Goal: Check status: Check status

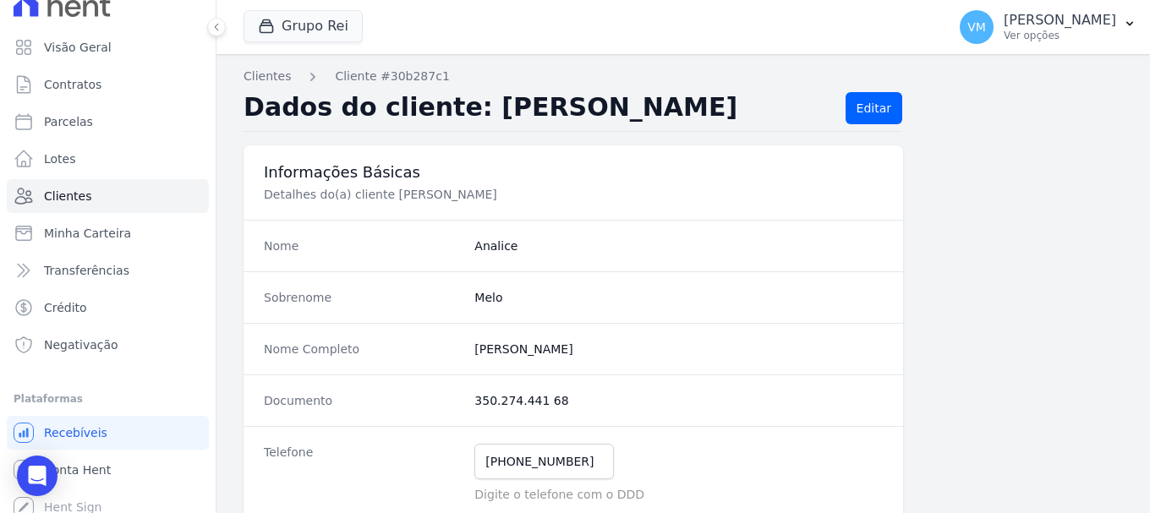
scroll to position [31, 0]
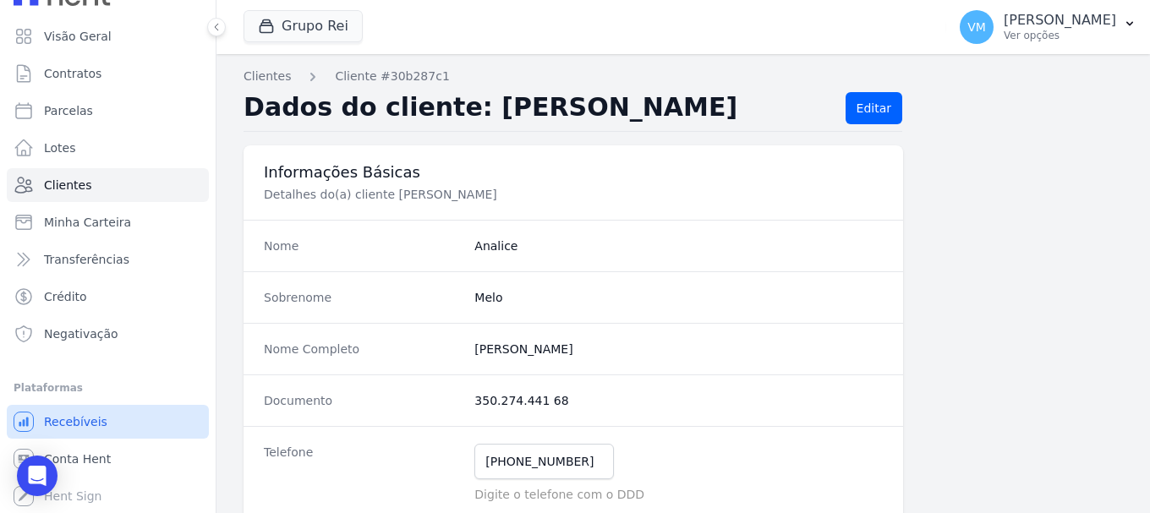
click at [103, 422] on link "Recebíveis" at bounding box center [108, 422] width 202 height 34
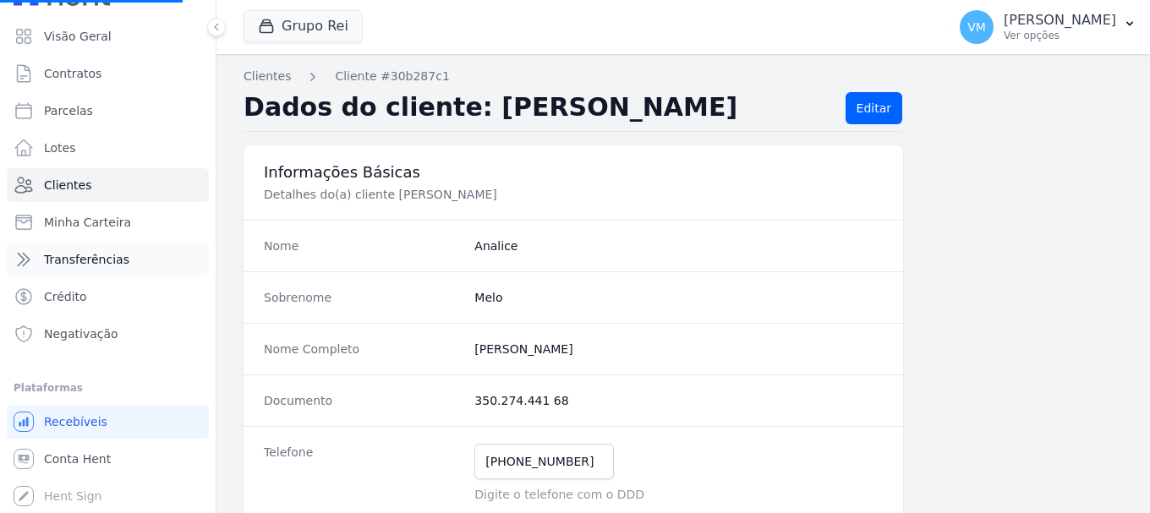
click at [100, 252] on span "Transferências" at bounding box center [86, 259] width 85 height 17
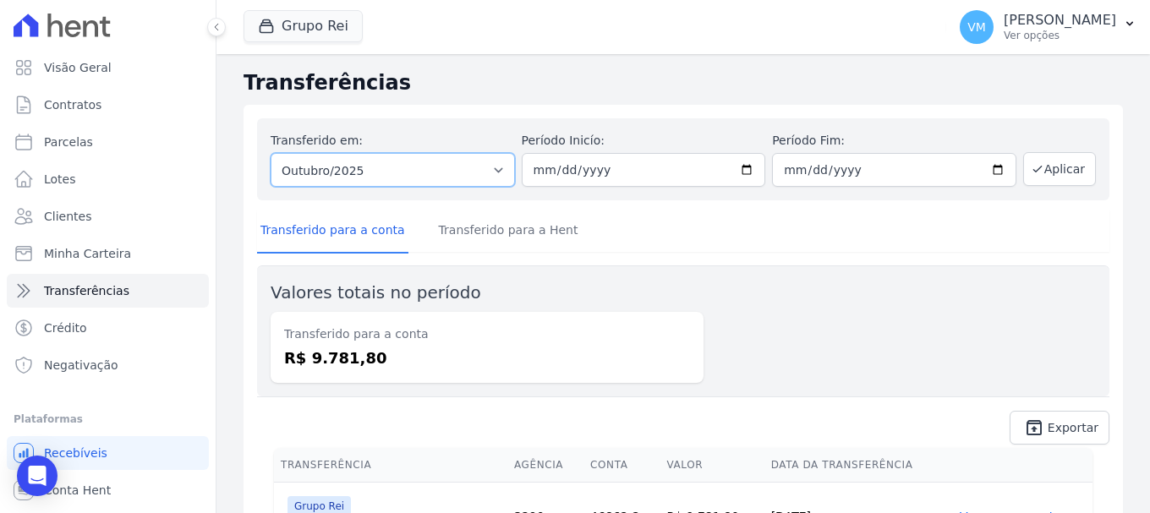
click at [498, 170] on select "Todos os meses Janeiro/2023 Fevereiro/2023 Março/2023 Abril/2023 Maio/2023 Junh…" at bounding box center [393, 170] width 244 height 34
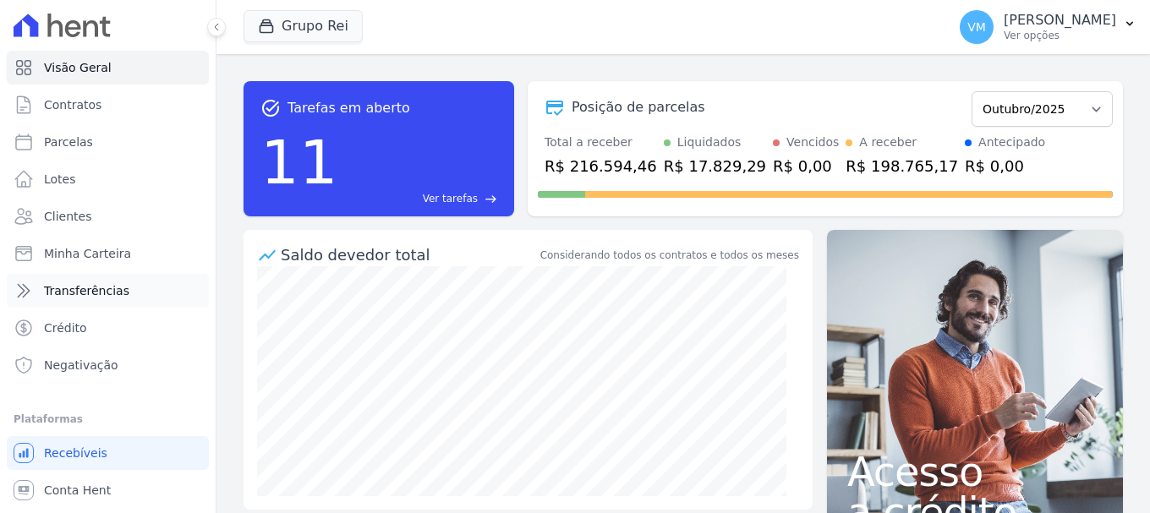
click at [98, 287] on span "Transferências" at bounding box center [86, 291] width 85 height 17
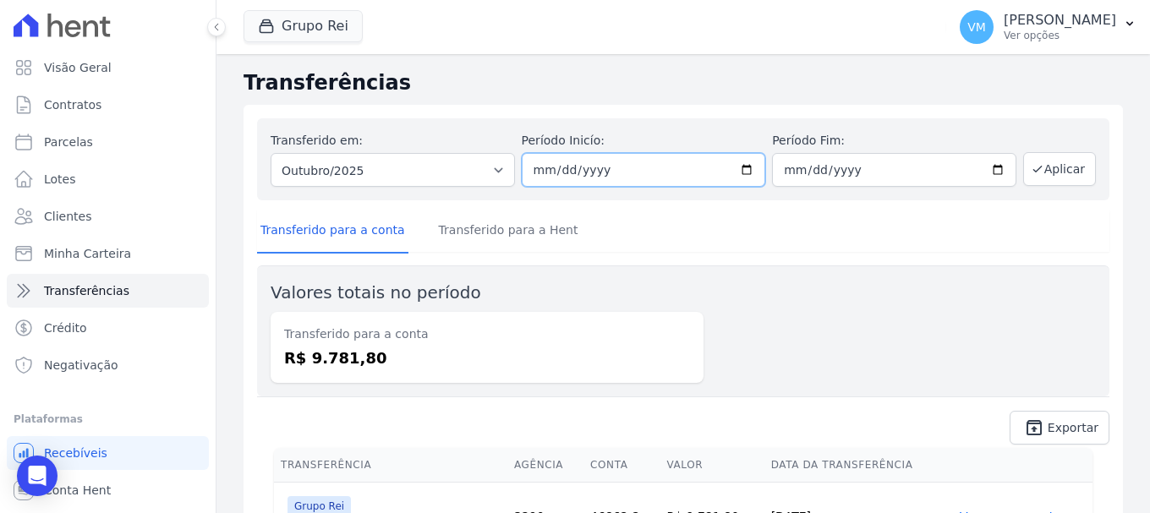
click at [743, 176] on input "[DATE]" at bounding box center [644, 170] width 244 height 34
type input "[DATE]"
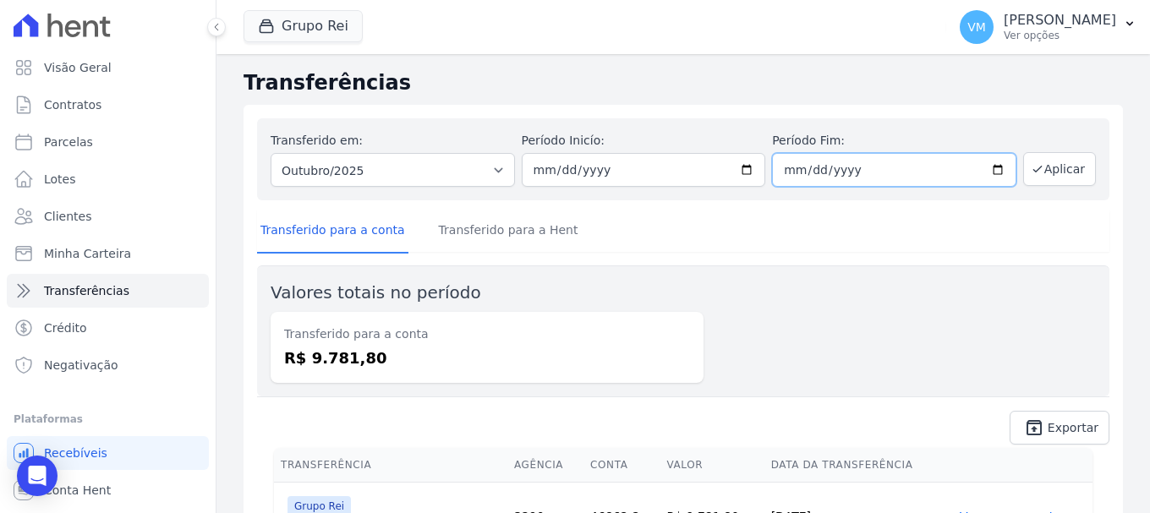
click at [995, 172] on input "[DATE]" at bounding box center [894, 170] width 244 height 34
type input "[DATE]"
click at [1047, 178] on button "Aplicar" at bounding box center [1060, 169] width 73 height 34
click at [445, 227] on link "Transferido para a Hent" at bounding box center [509, 232] width 146 height 44
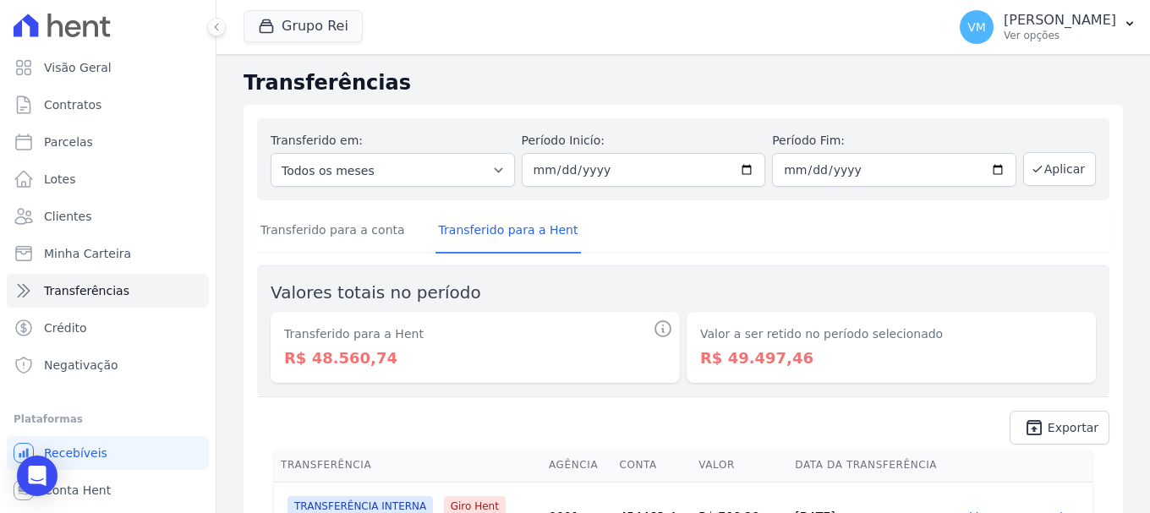
scroll to position [85, 0]
